Goal: Register for event/course

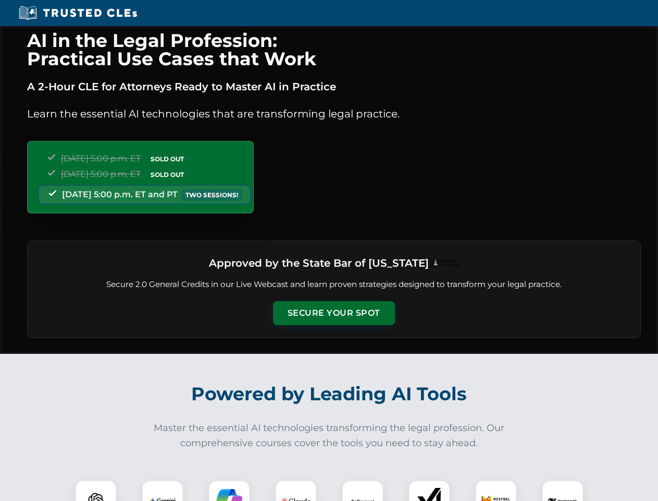
click at [334, 313] on button "Secure Your Spot" at bounding box center [334, 313] width 122 height 24
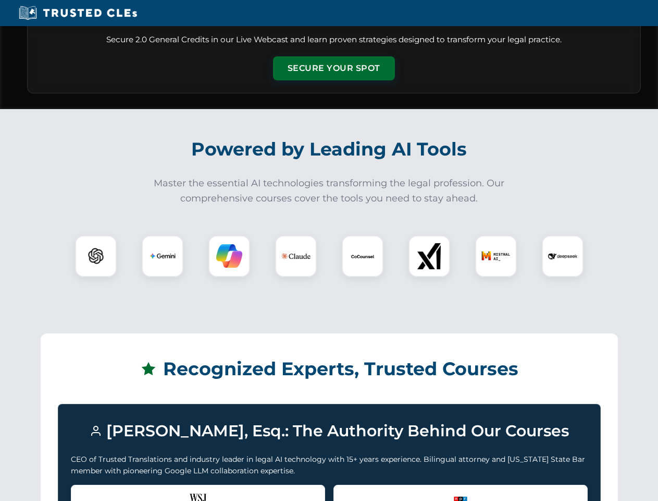
click at [96, 490] on div "Recognized by the WSJ [PERSON_NAME] was featured for his expertise in AI legal …" at bounding box center [198, 505] width 254 height 42
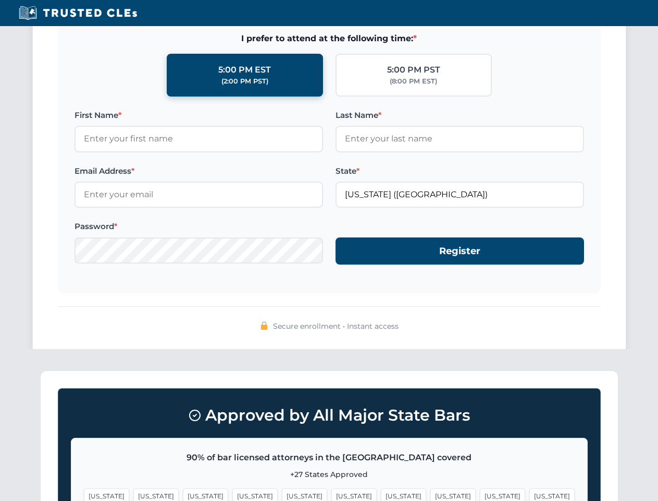
click at [480, 490] on span "[US_STATE]" at bounding box center [502, 495] width 45 height 15
